Goal: Task Accomplishment & Management: Use online tool/utility

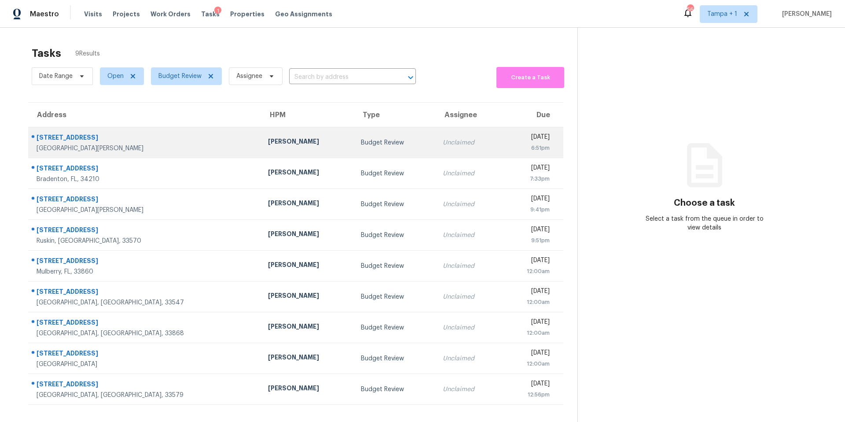
click at [261, 150] on td "[PERSON_NAME]" at bounding box center [307, 142] width 93 height 31
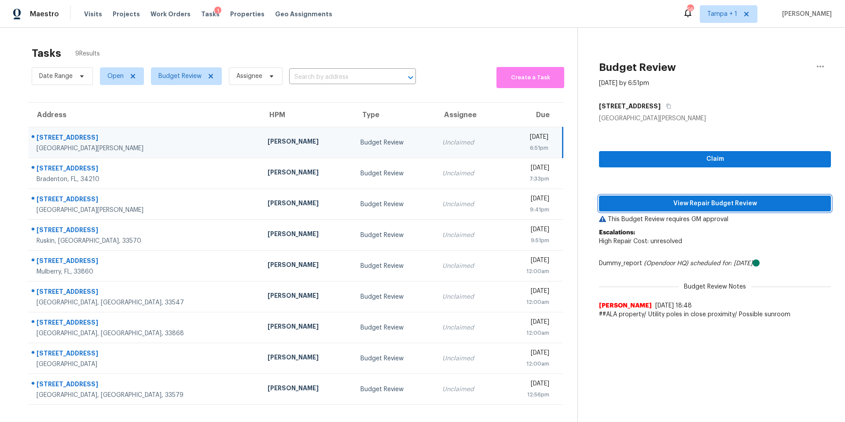
click at [644, 204] on span "View Repair Budget Review" at bounding box center [715, 203] width 218 height 11
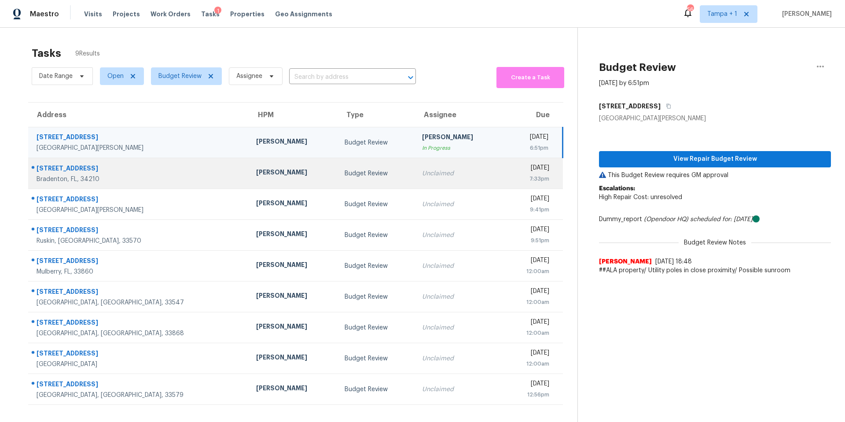
click at [249, 165] on td "[PERSON_NAME]" at bounding box center [293, 173] width 89 height 31
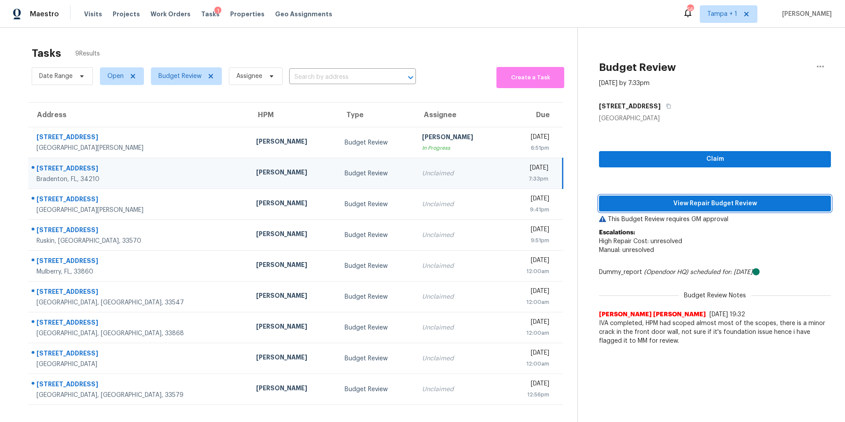
click at [688, 200] on span "View Repair Budget Review" at bounding box center [715, 203] width 218 height 11
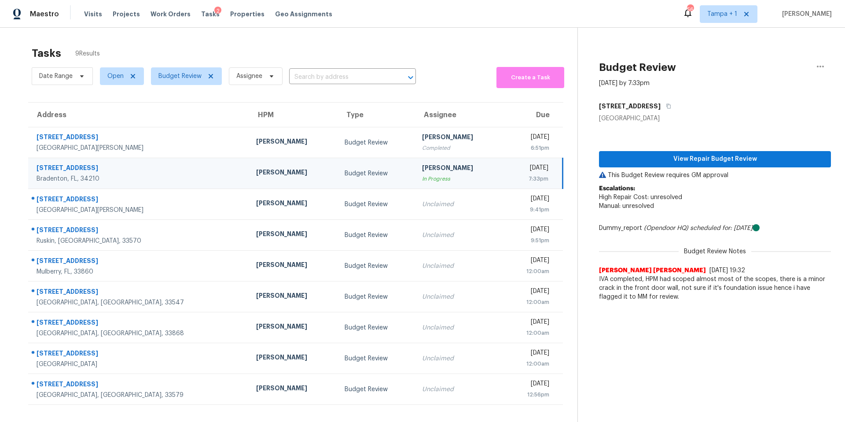
click at [256, 172] on div "[PERSON_NAME]" at bounding box center [293, 173] width 74 height 11
click at [249, 179] on td "[PERSON_NAME]" at bounding box center [293, 173] width 89 height 31
click at [688, 158] on span "View Repair Budget Review" at bounding box center [715, 159] width 218 height 11
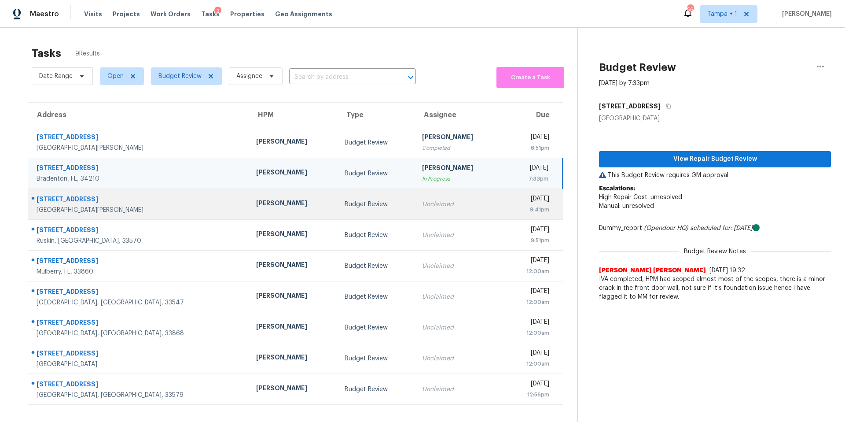
click at [340, 198] on td "Budget Review" at bounding box center [376, 204] width 77 height 31
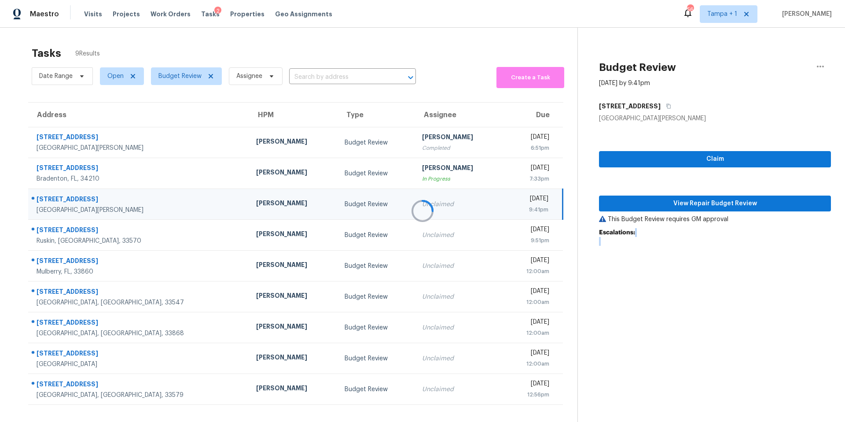
click at [340, 198] on div at bounding box center [422, 211] width 845 height 422
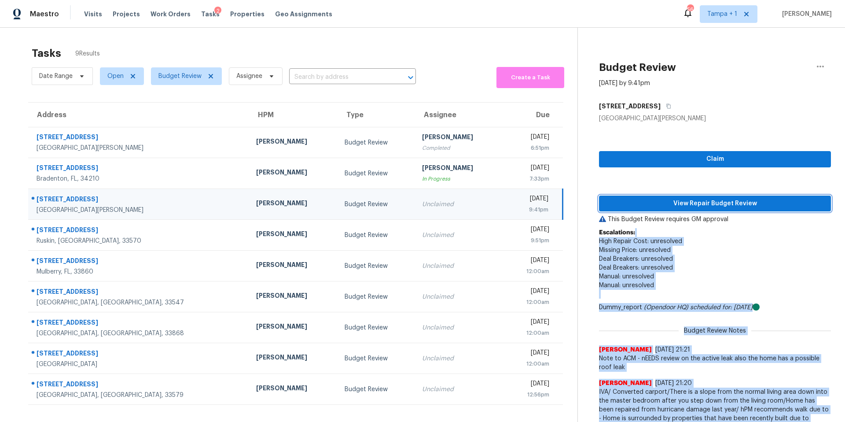
drag, startPoint x: 739, startPoint y: 203, endPoint x: 693, endPoint y: 206, distance: 45.9
click at [738, 203] on span "View Repair Budget Review" at bounding box center [715, 203] width 218 height 11
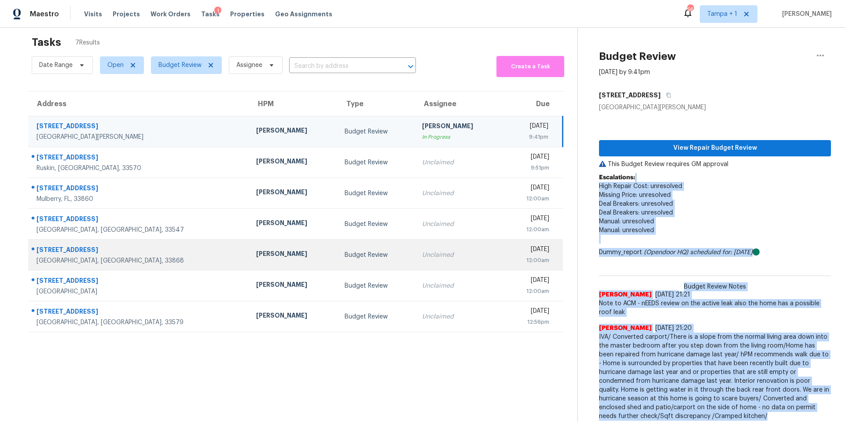
scroll to position [34, 0]
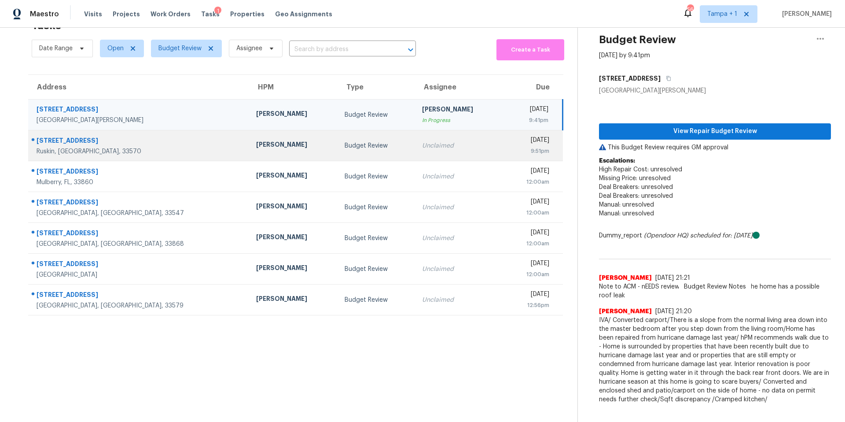
click at [249, 153] on td "[PERSON_NAME]" at bounding box center [293, 145] width 89 height 31
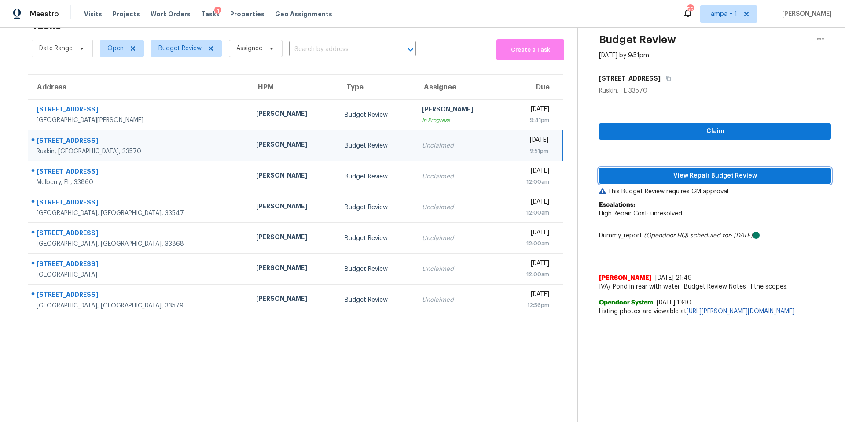
click at [628, 170] on span "View Repair Budget Review" at bounding box center [715, 175] width 218 height 11
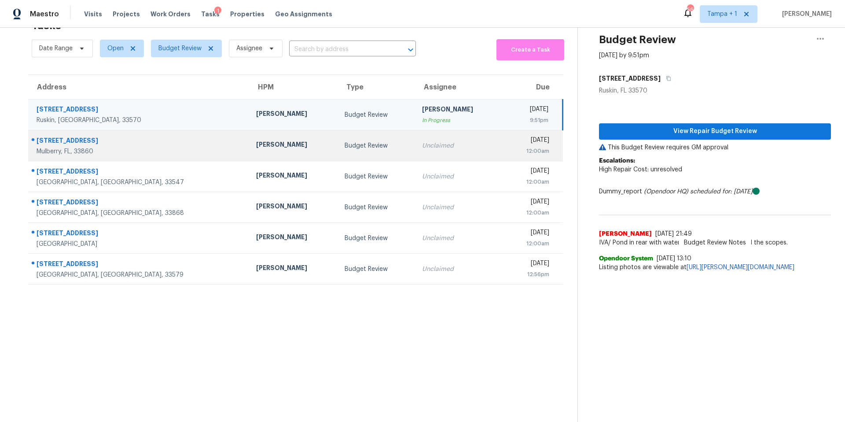
click at [256, 140] on div "[PERSON_NAME]" at bounding box center [293, 145] width 74 height 11
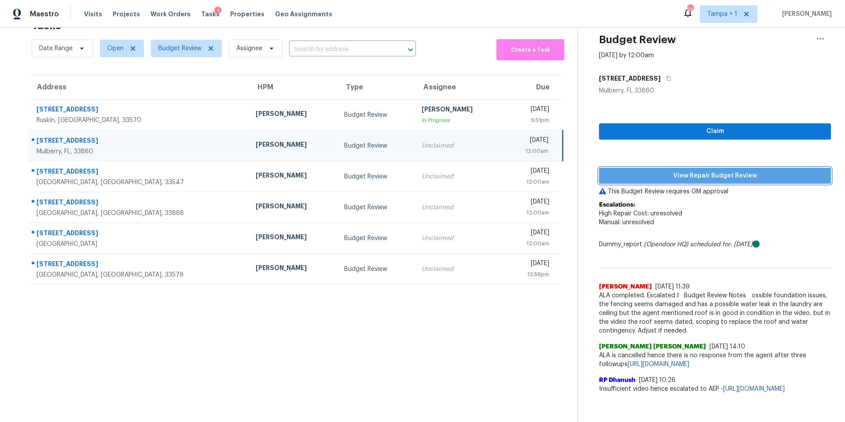
click at [661, 170] on span "View Repair Budget Review" at bounding box center [715, 175] width 218 height 11
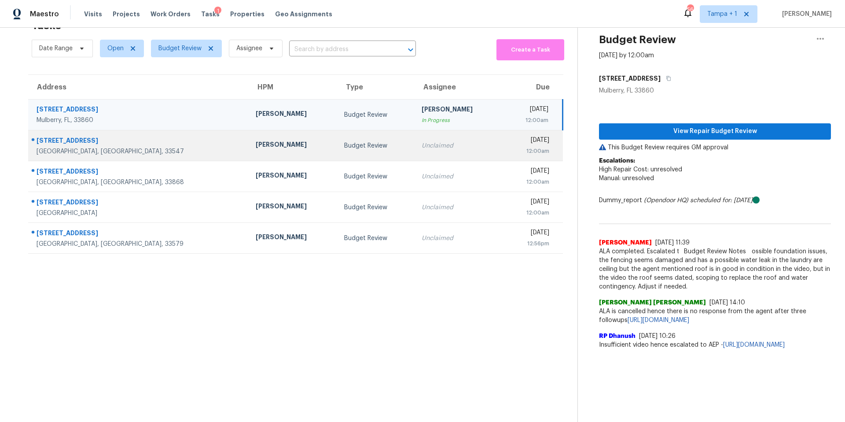
click at [256, 140] on div "[PERSON_NAME]" at bounding box center [293, 145] width 74 height 11
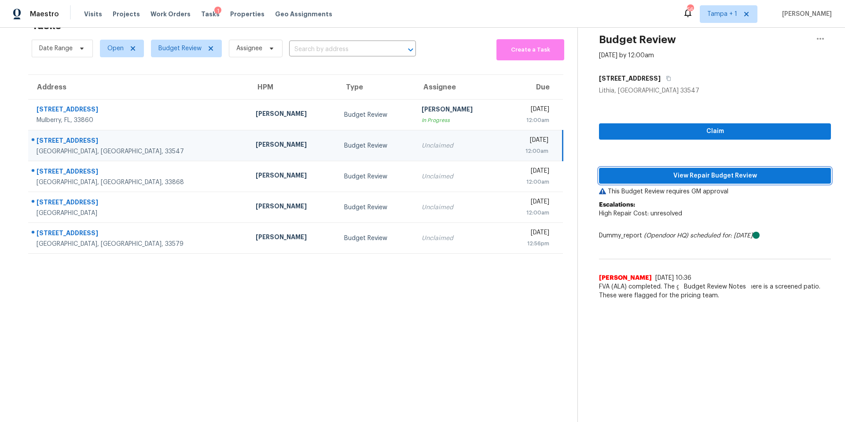
click at [614, 171] on span "View Repair Budget Review" at bounding box center [715, 175] width 218 height 11
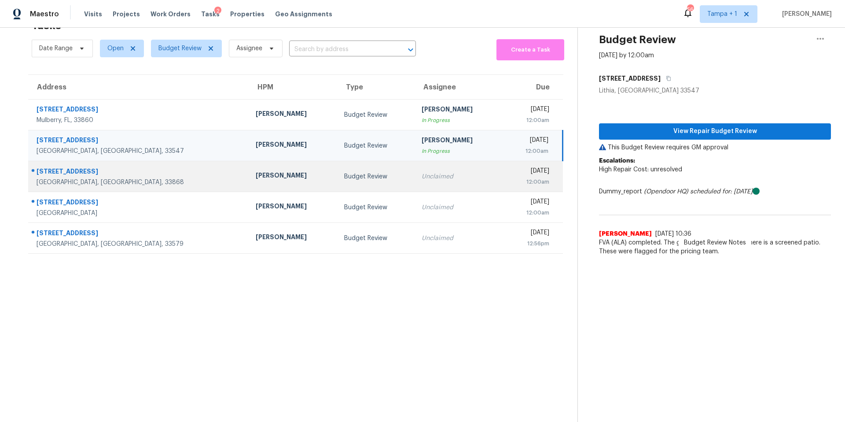
click at [337, 171] on td "Budget Review" at bounding box center [375, 176] width 77 height 31
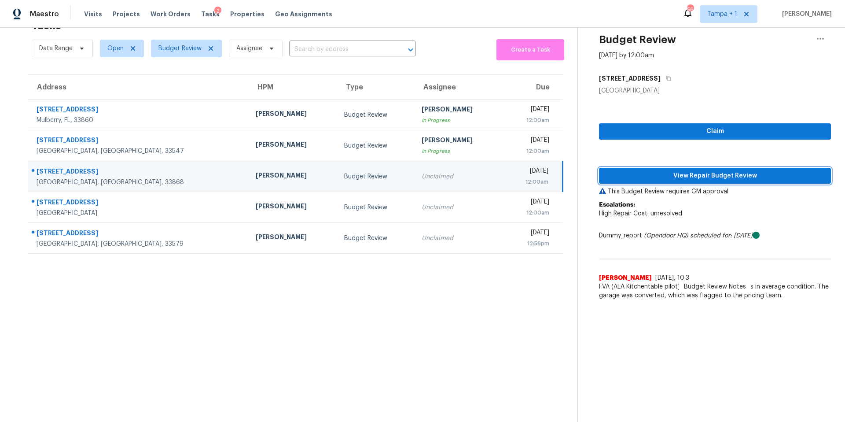
click at [653, 168] on button "View Repair Budget Review" at bounding box center [715, 176] width 232 height 16
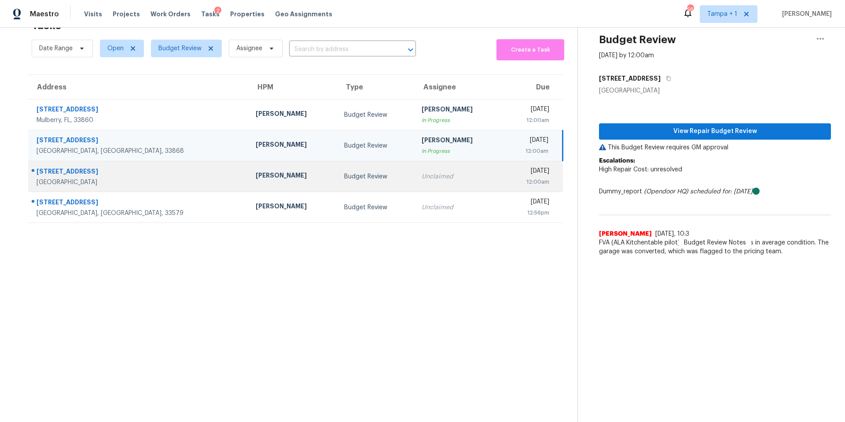
click at [249, 178] on td "[PERSON_NAME]" at bounding box center [293, 176] width 88 height 31
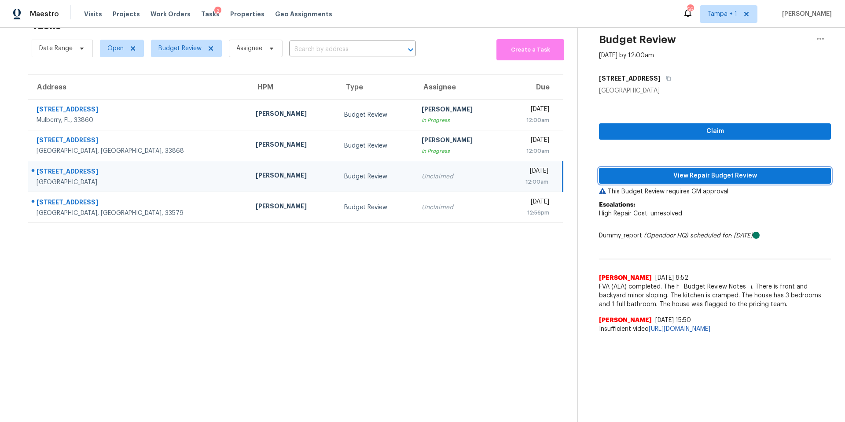
click at [636, 174] on button "View Repair Budget Review" at bounding box center [715, 176] width 232 height 16
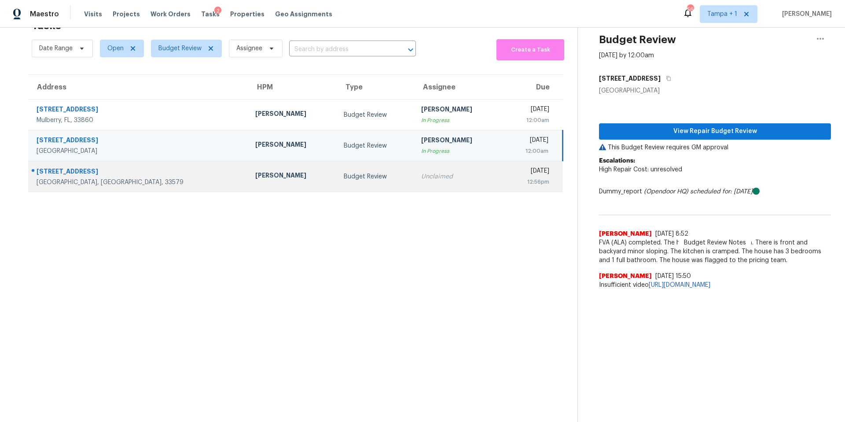
click at [255, 171] on div "[PERSON_NAME]" at bounding box center [292, 176] width 74 height 11
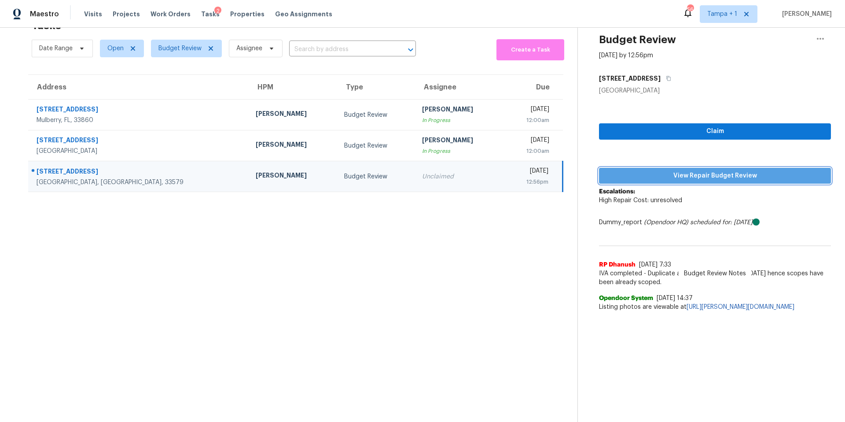
drag, startPoint x: 700, startPoint y: 169, endPoint x: 650, endPoint y: 181, distance: 50.6
click at [700, 170] on span "View Repair Budget Review" at bounding box center [715, 175] width 218 height 11
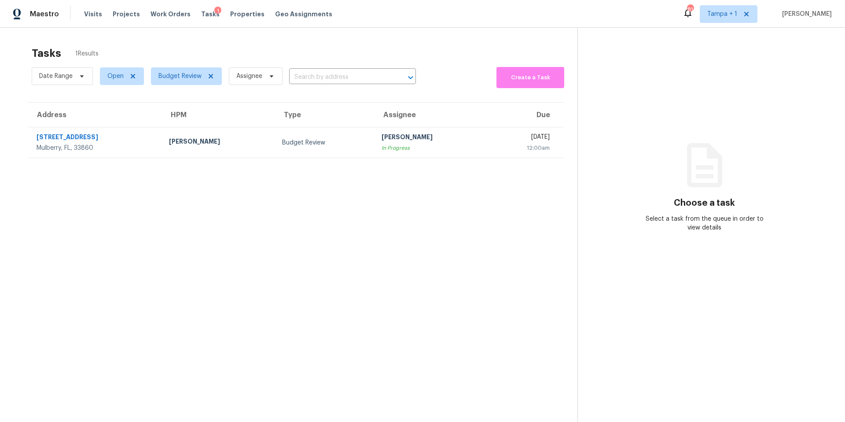
click at [168, 64] on div "Tasks 1 Results" at bounding box center [305, 53] width 546 height 23
click at [173, 72] on span "Budget Review" at bounding box center [180, 76] width 43 height 9
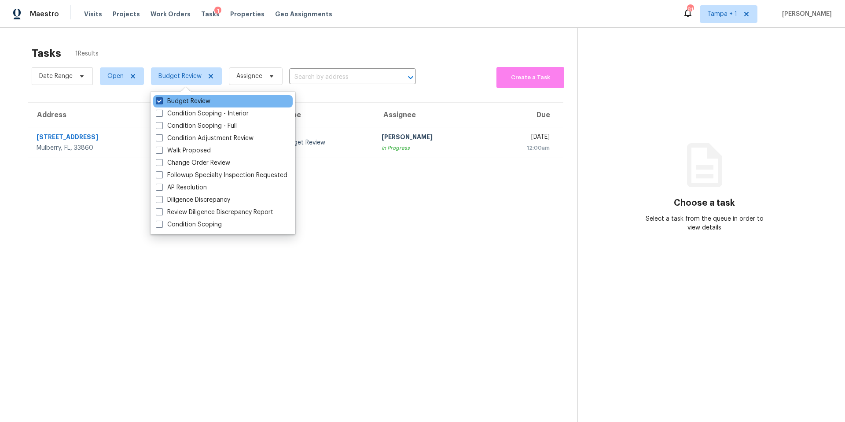
click at [169, 99] on label "Budget Review" at bounding box center [183, 101] width 55 height 9
click at [162, 99] on input "Budget Review" at bounding box center [159, 100] width 6 height 6
checkbox input "false"
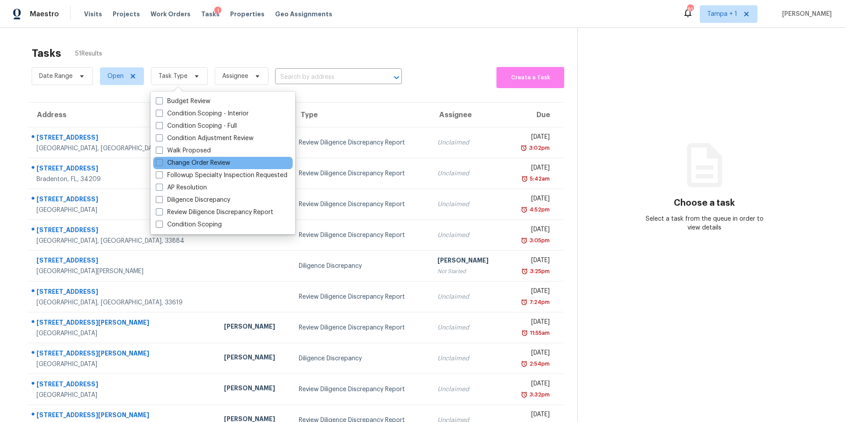
click at [181, 167] on div "Change Order Review" at bounding box center [223, 163] width 140 height 12
click at [190, 159] on label "Change Order Review" at bounding box center [193, 163] width 74 height 9
click at [162, 159] on input "Change Order Review" at bounding box center [159, 162] width 6 height 6
checkbox input "true"
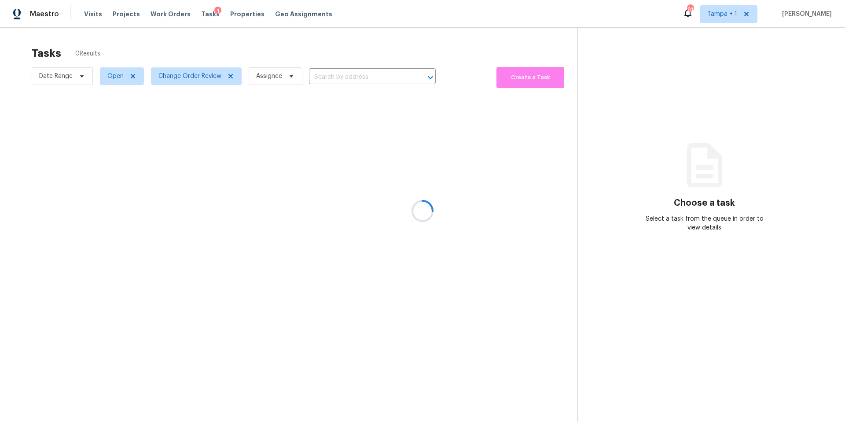
click at [321, 63] on div at bounding box center [422, 211] width 845 height 422
click at [182, 72] on span "Change Order Review" at bounding box center [190, 76] width 63 height 9
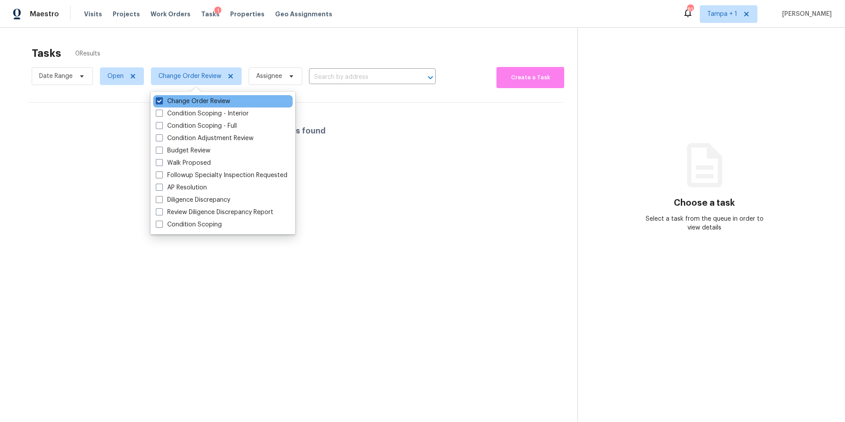
click at [181, 99] on label "Change Order Review" at bounding box center [193, 101] width 74 height 9
click at [162, 99] on input "Change Order Review" at bounding box center [159, 100] width 6 height 6
checkbox input "false"
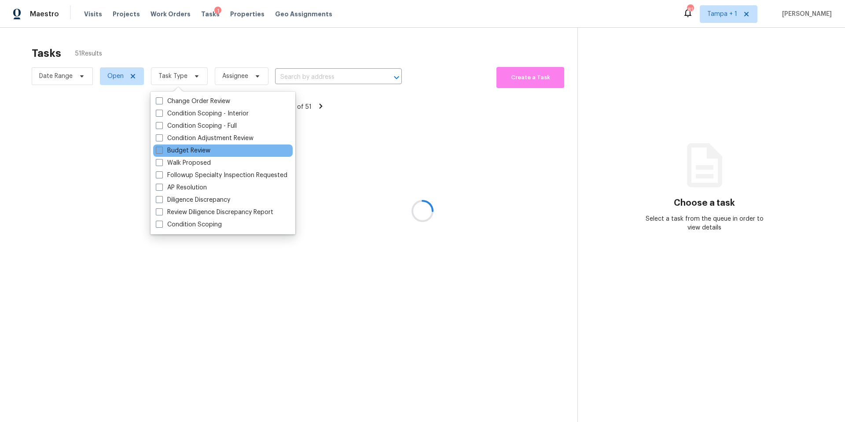
click at [185, 151] on label "Budget Review" at bounding box center [183, 150] width 55 height 9
click at [162, 151] on input "Budget Review" at bounding box center [159, 149] width 6 height 6
checkbox input "true"
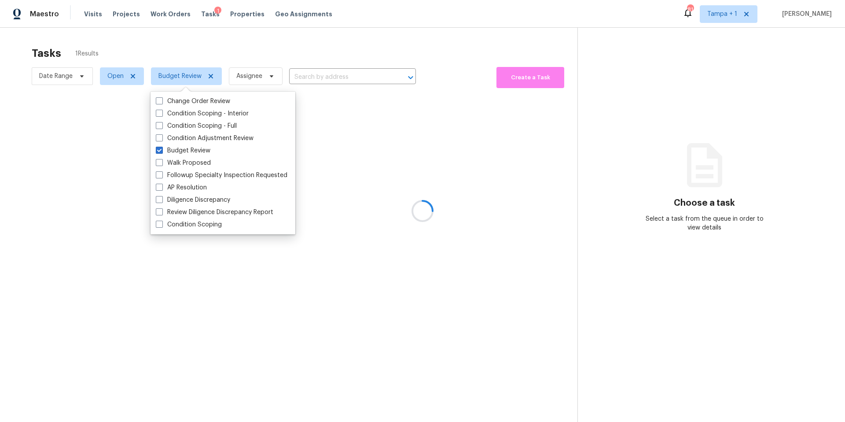
click at [332, 21] on div at bounding box center [422, 211] width 845 height 422
